Goal: Transaction & Acquisition: Obtain resource

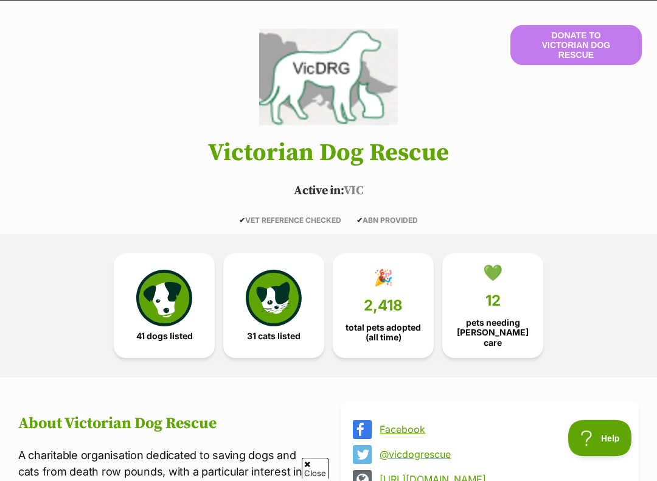
scroll to position [86, 0]
click at [161, 303] on img at bounding box center [164, 298] width 56 height 56
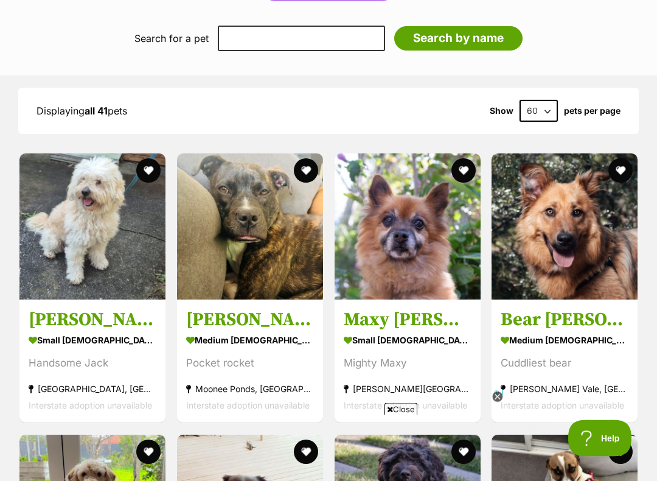
scroll to position [1192, 0]
click at [63, 332] on section "small male Dog Handsome Jack Northcote, VIC Interstate adoption unavailable" at bounding box center [93, 373] width 128 height 82
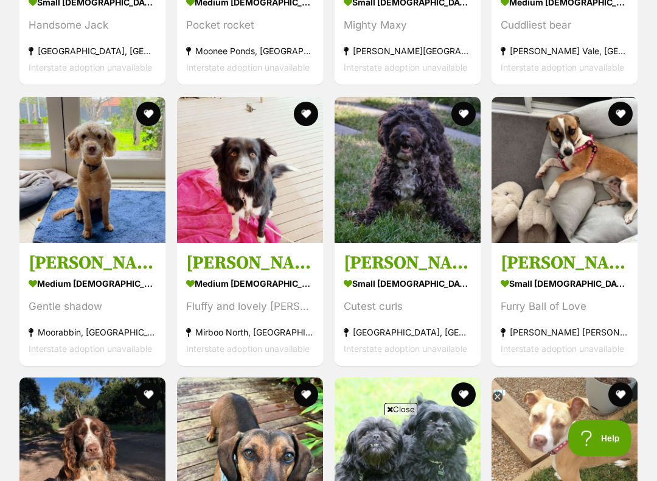
scroll to position [1531, 0]
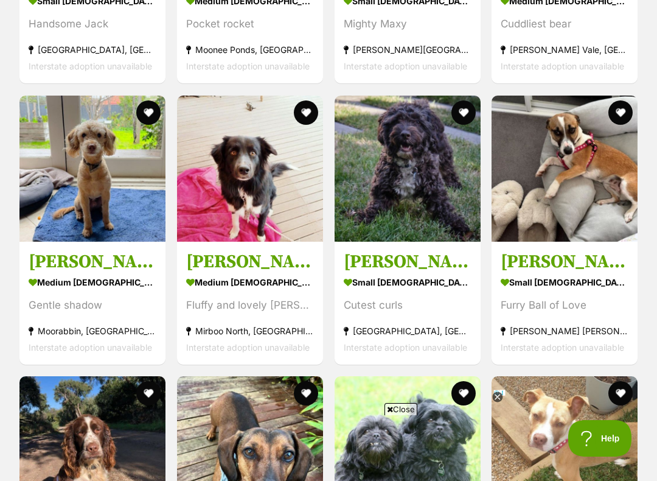
click at [403, 250] on h3 "[PERSON_NAME]" at bounding box center [408, 261] width 128 height 23
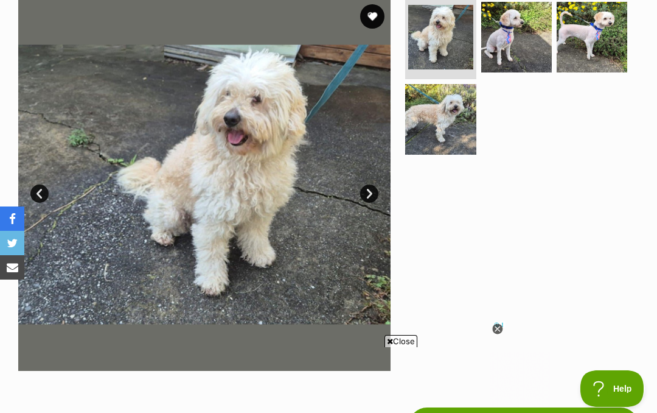
scroll to position [193, 0]
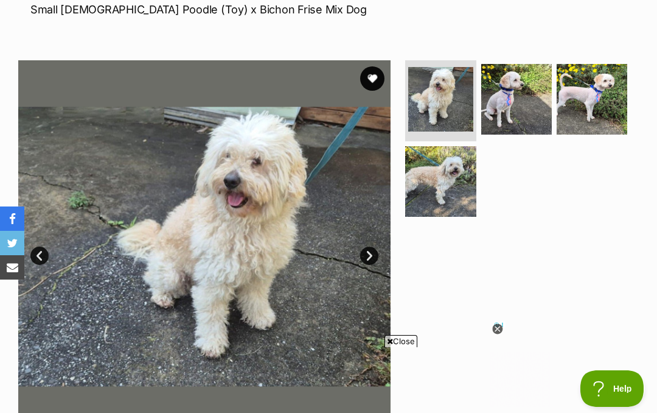
click at [521, 91] on img at bounding box center [516, 99] width 71 height 71
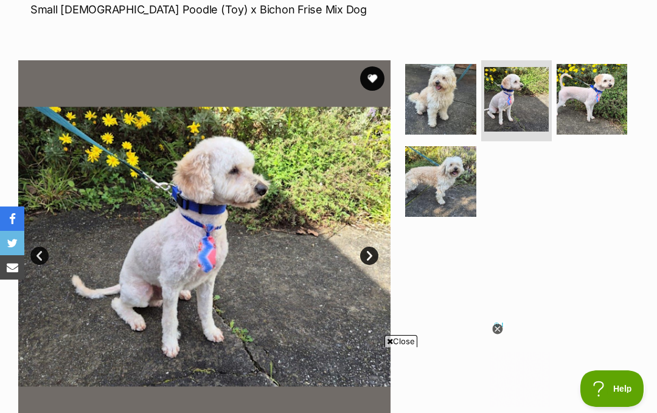
click at [601, 99] on img at bounding box center [592, 99] width 71 height 71
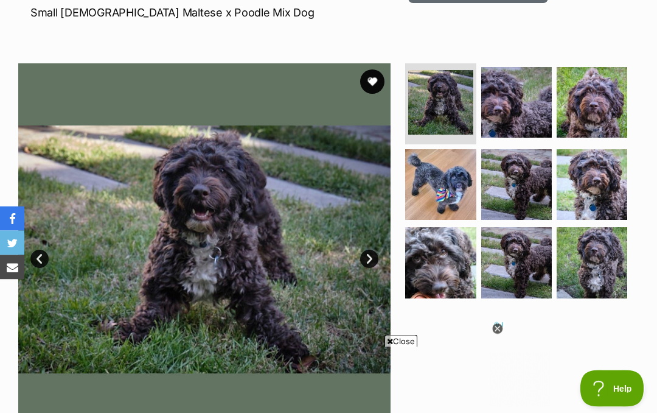
scroll to position [190, 0]
click at [511, 118] on img at bounding box center [516, 102] width 71 height 71
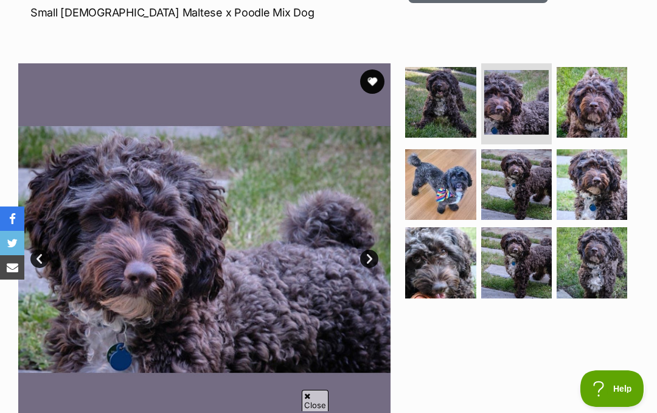
scroll to position [0, 0]
click at [443, 187] on img at bounding box center [440, 184] width 71 height 71
